Goal: Information Seeking & Learning: Learn about a topic

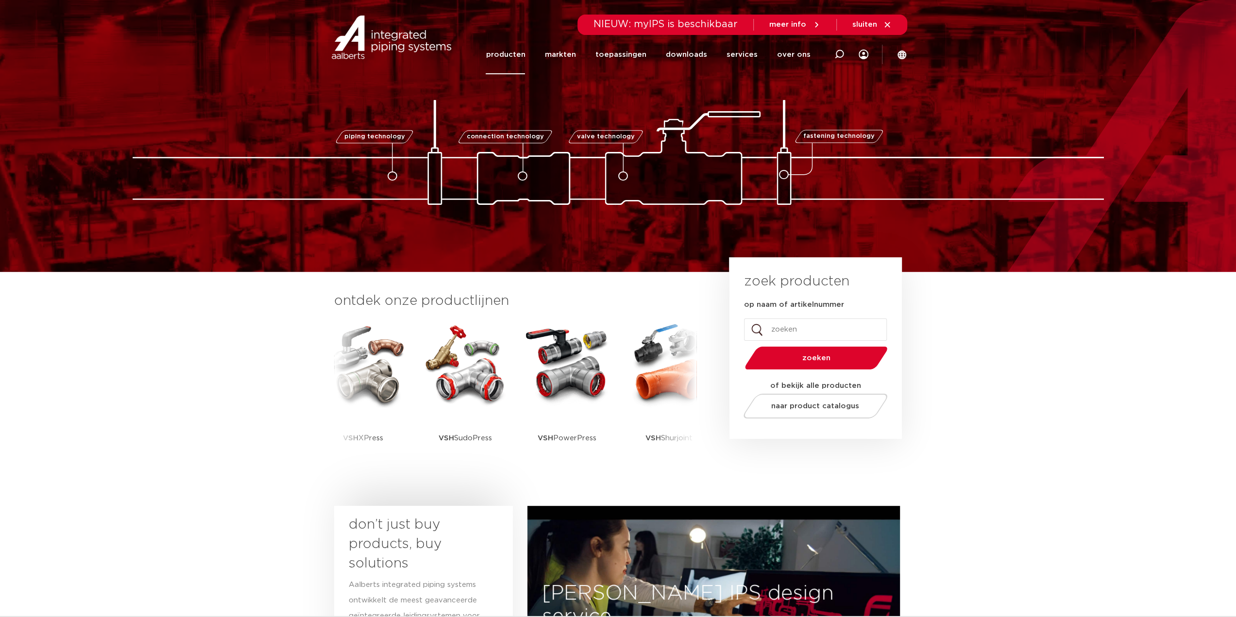
click at [516, 55] on link "producten" at bounding box center [505, 54] width 39 height 39
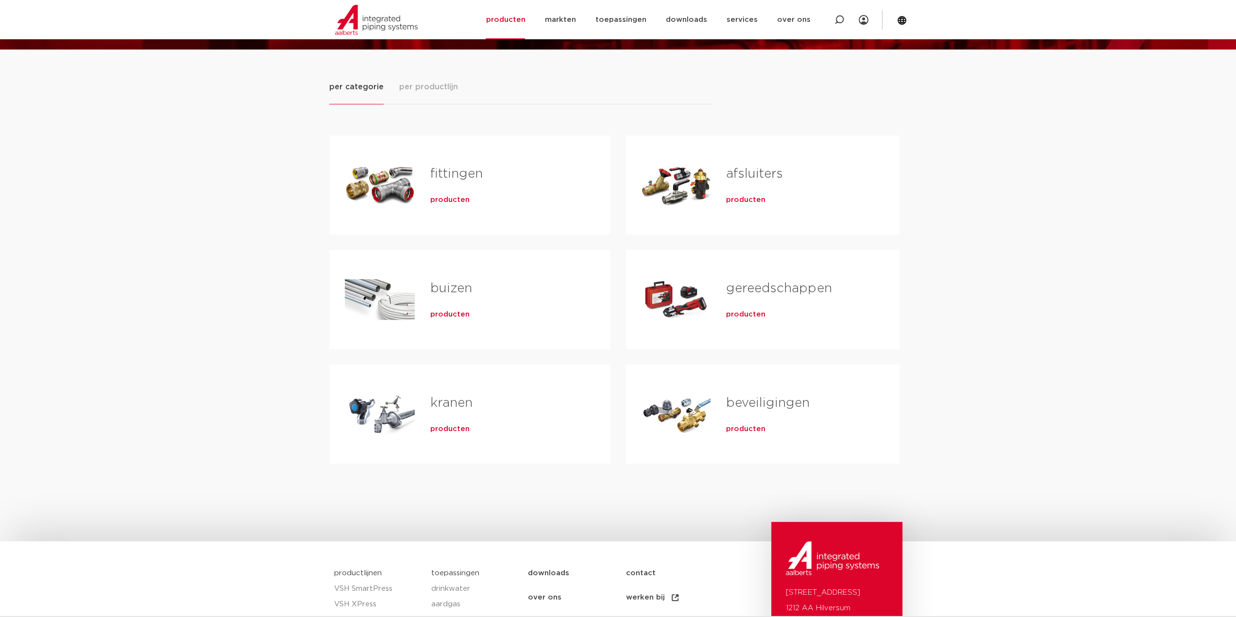
scroll to position [146, 0]
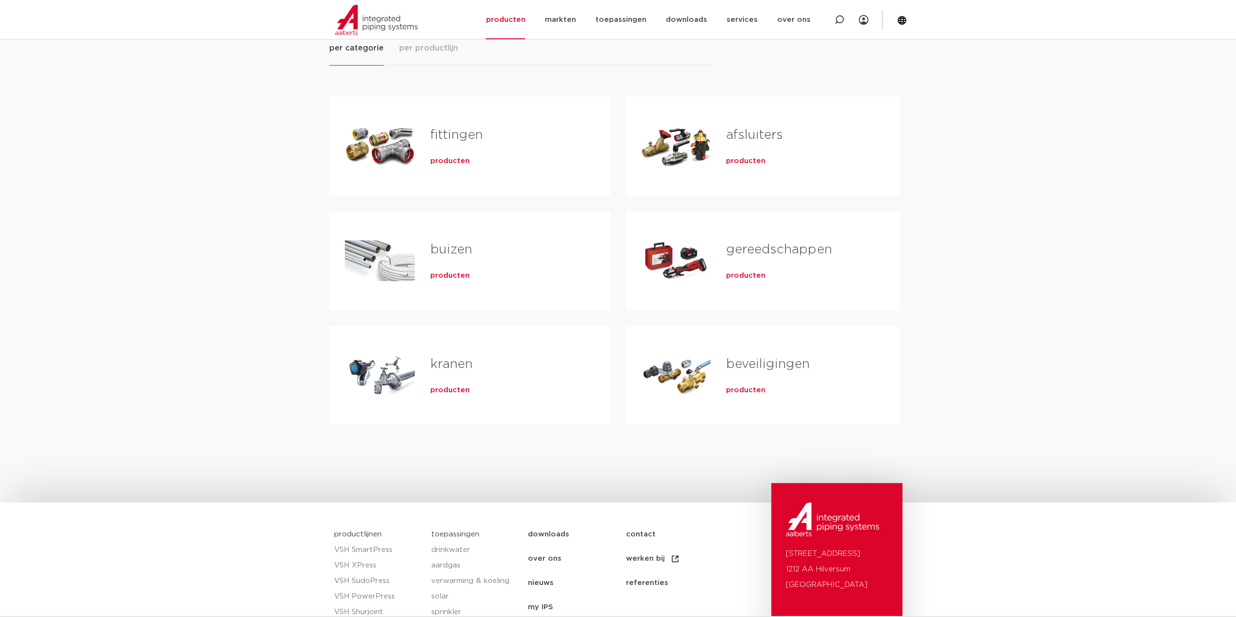
click at [445, 135] on link "fittingen" at bounding box center [456, 135] width 52 height 13
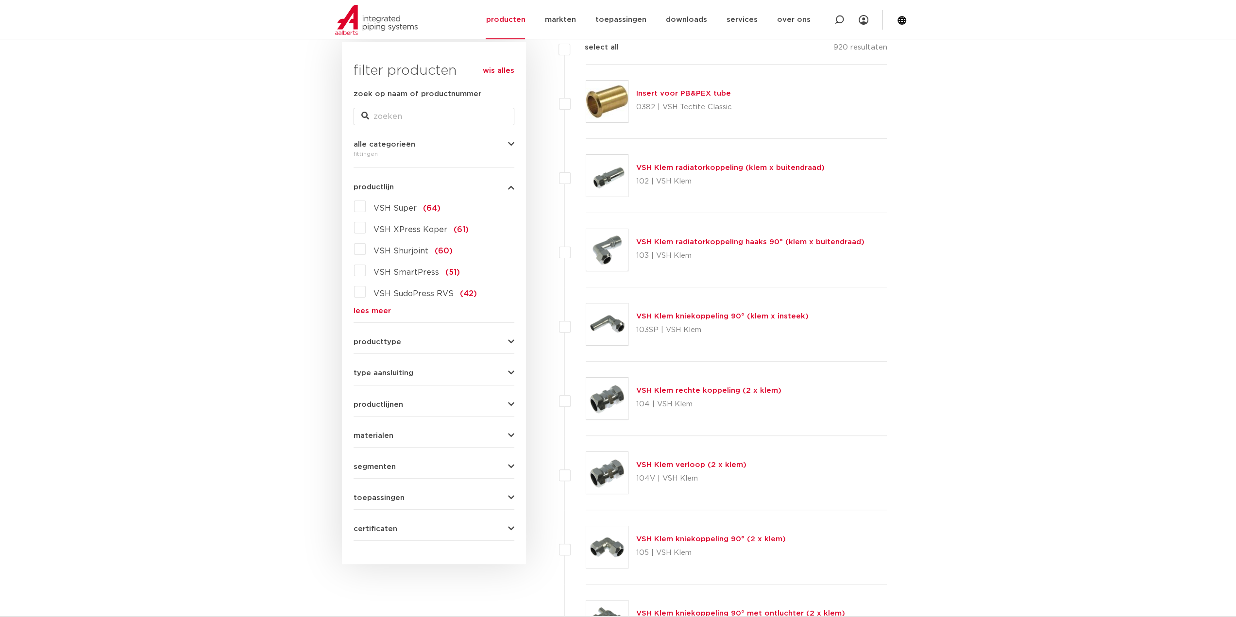
scroll to position [194, 0]
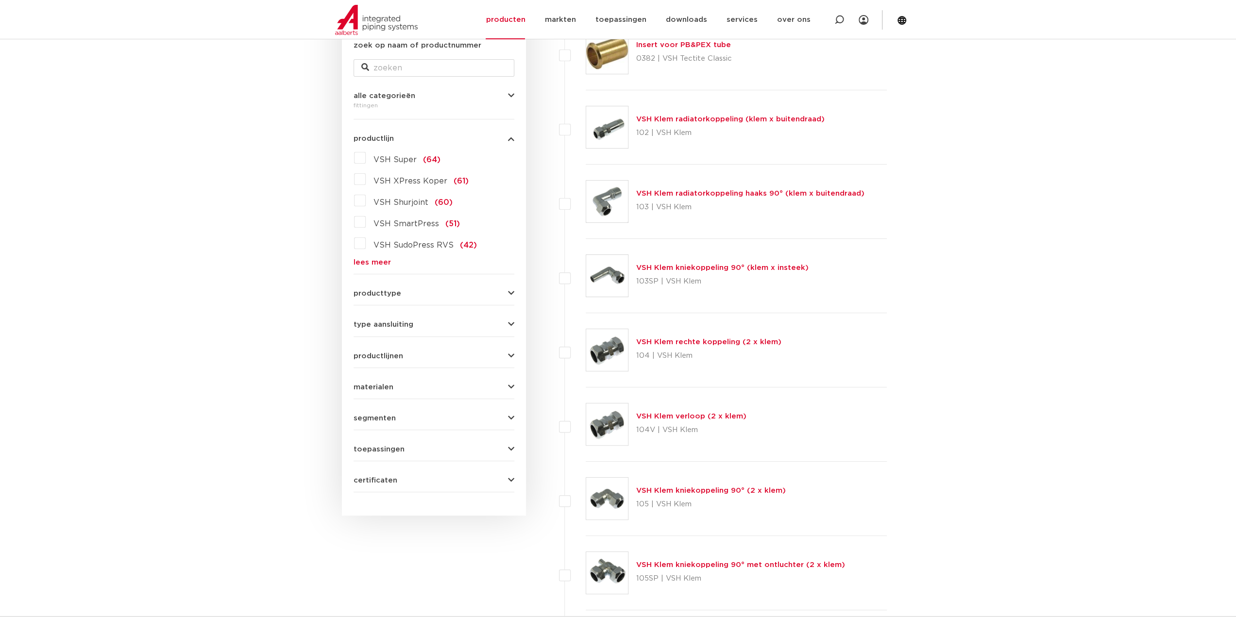
click at [366, 259] on link "lees meer" at bounding box center [434, 262] width 161 height 7
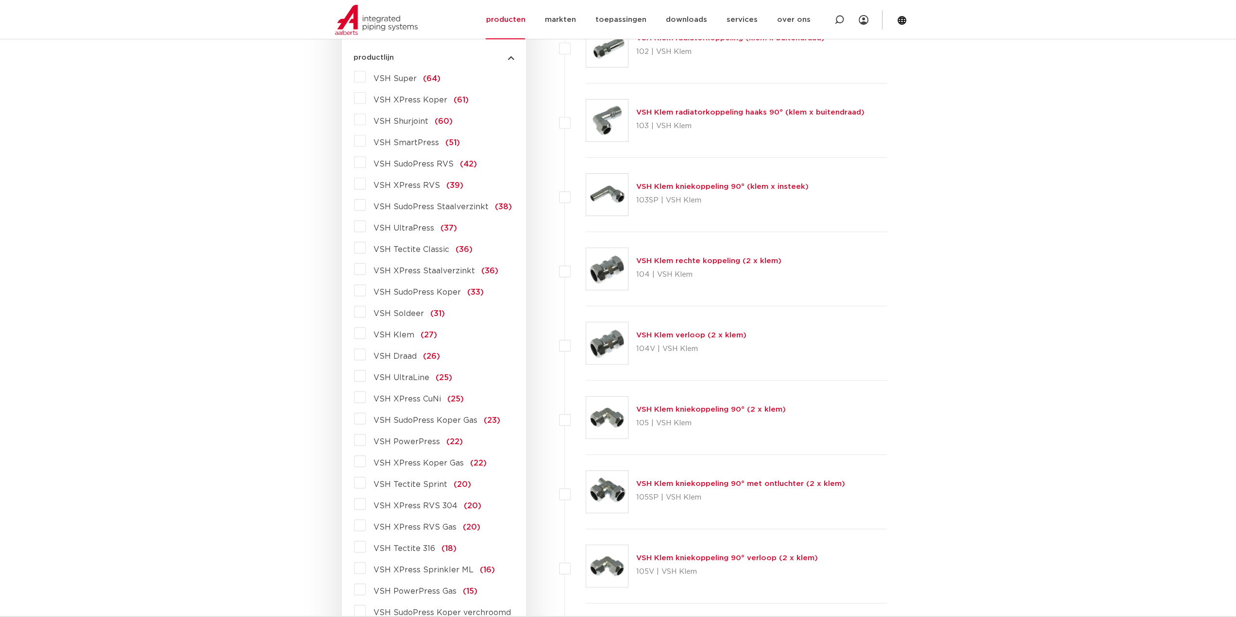
scroll to position [291, 0]
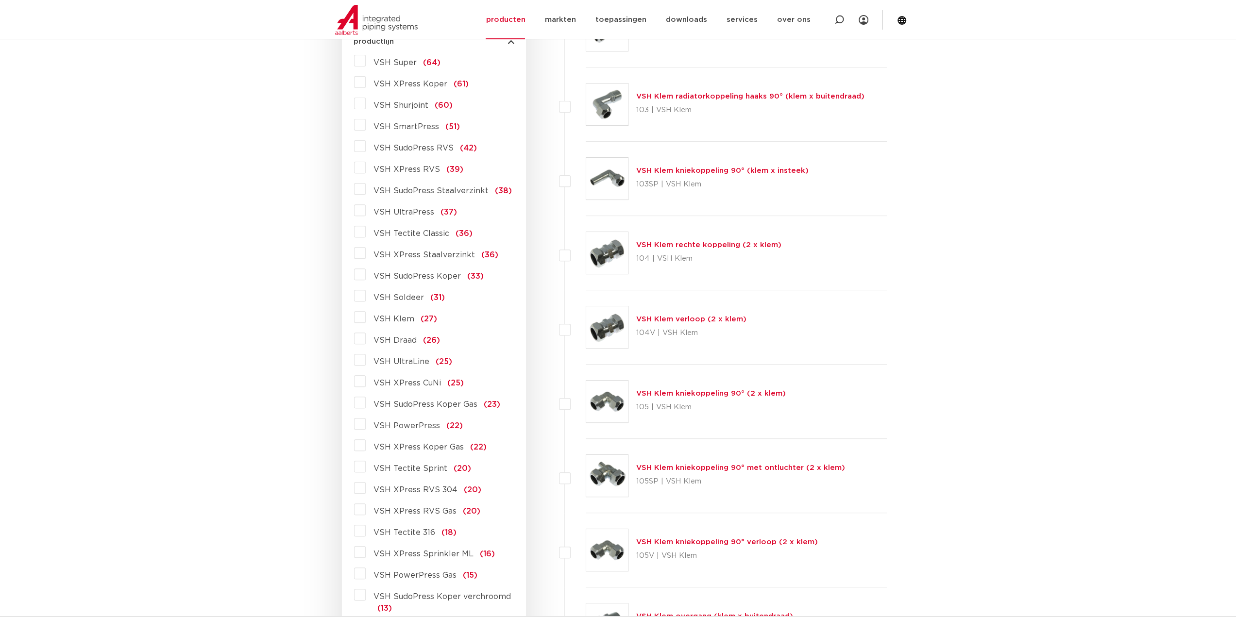
click at [366, 337] on label "VSH Draad (26)" at bounding box center [403, 339] width 74 height 16
click at [0, 0] on input "VSH Draad (26)" at bounding box center [0, 0] width 0 height 0
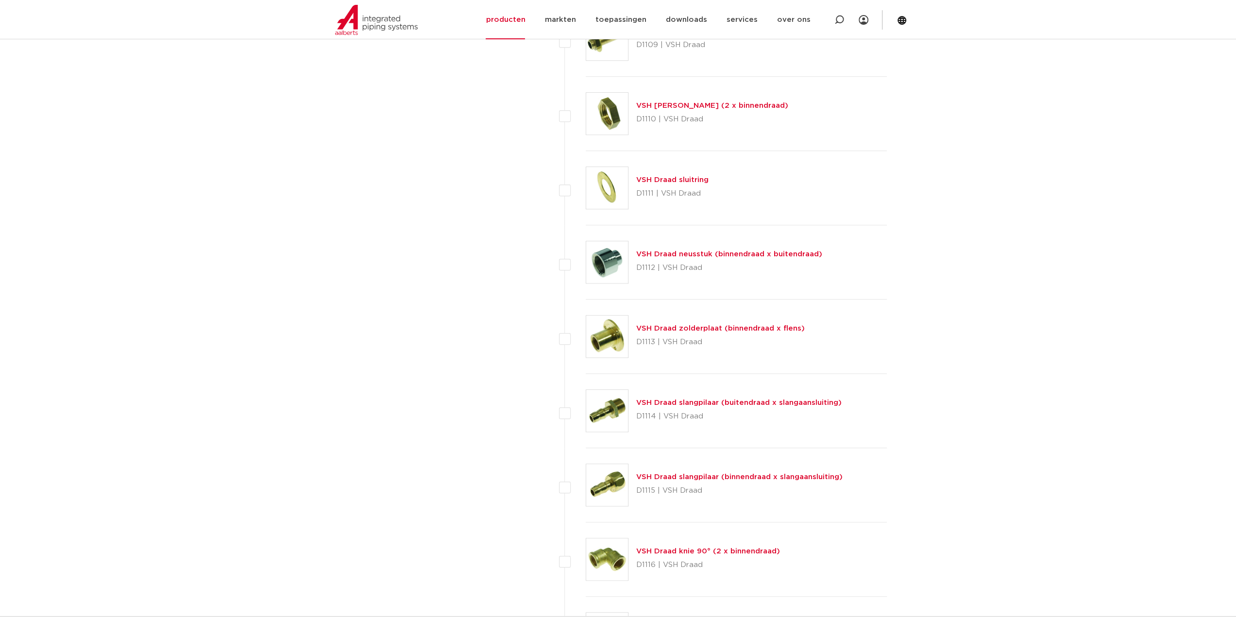
scroll to position [826, 0]
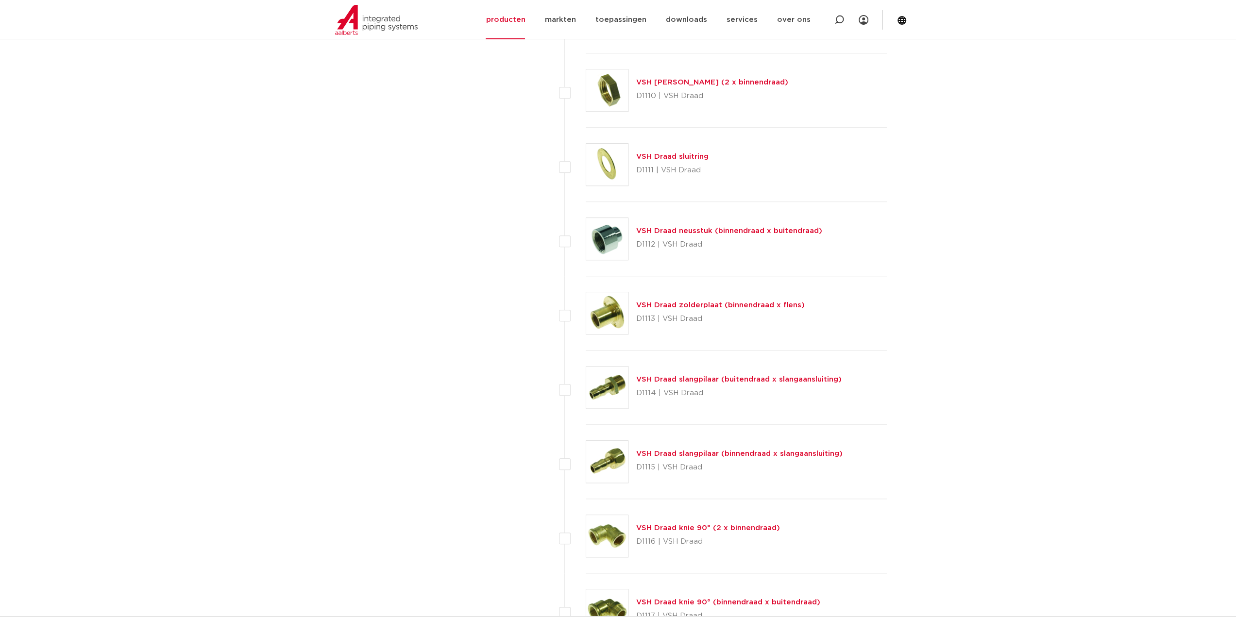
click at [748, 228] on link "VSH Draad neusstuk (binnendraad x buitendraad)" at bounding box center [729, 230] width 186 height 7
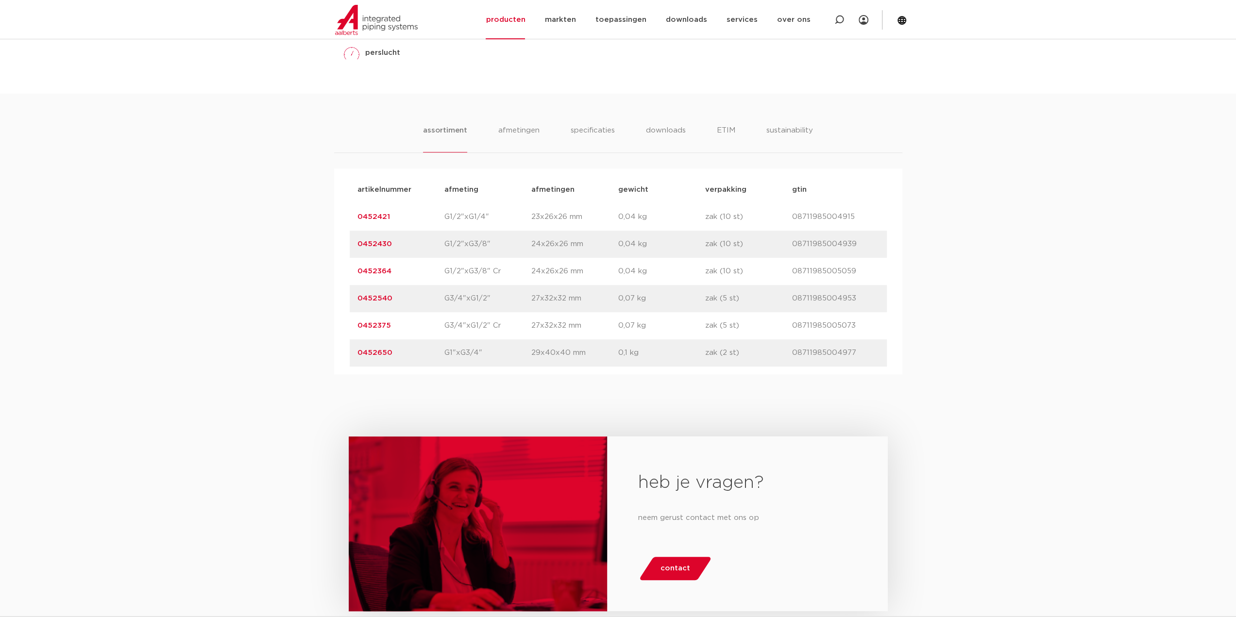
scroll to position [534, 0]
